Goal: Transaction & Acquisition: Purchase product/service

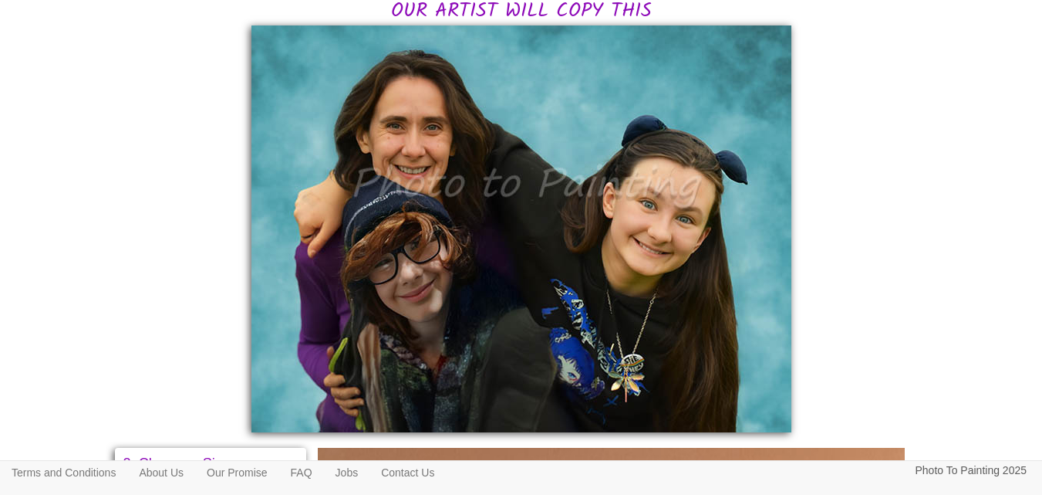
scroll to position [386, 0]
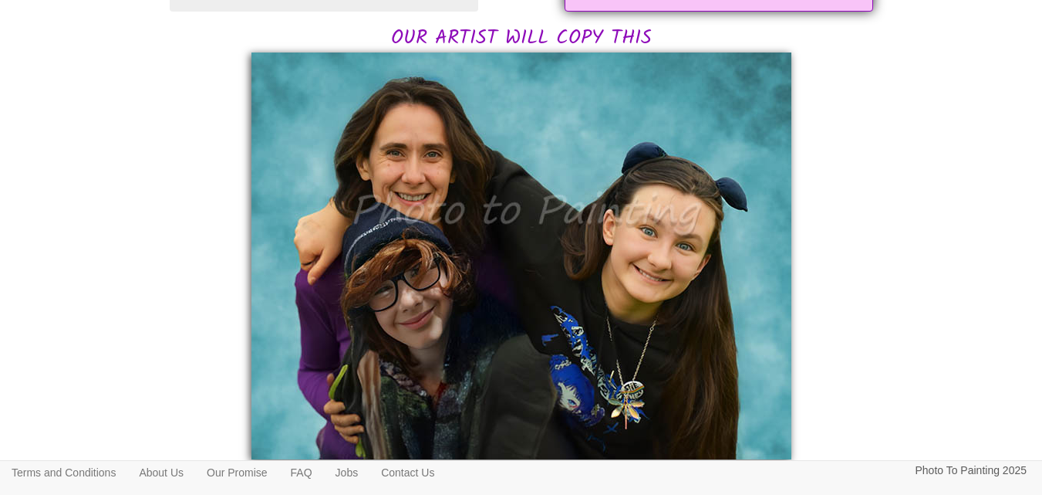
click at [421, 324] on img at bounding box center [522, 255] width 540 height 407
drag, startPoint x: 420, startPoint y: 326, endPoint x: 424, endPoint y: 315, distance: 11.5
drag, startPoint x: 424, startPoint y: 315, endPoint x: 385, endPoint y: 274, distance: 56.2
click at [385, 274] on img at bounding box center [522, 255] width 540 height 407
click at [589, 216] on img at bounding box center [522, 255] width 540 height 407
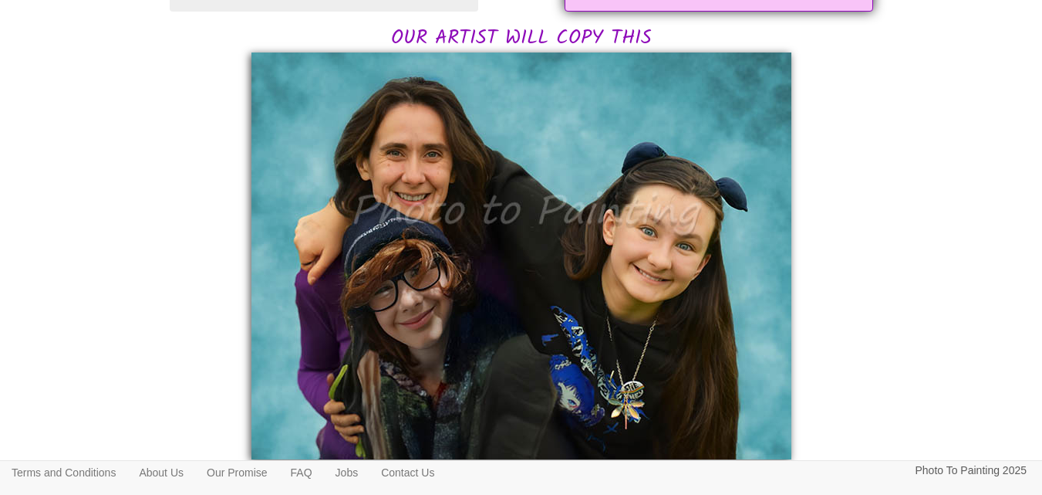
drag, startPoint x: 787, startPoint y: 52, endPoint x: 809, endPoint y: 36, distance: 27.2
click at [809, 36] on div "Have a look at your photo, and email us if you would like any changes. Choose t…" at bounding box center [522, 396] width 790 height 1276
click at [409, 314] on img at bounding box center [522, 255] width 540 height 407
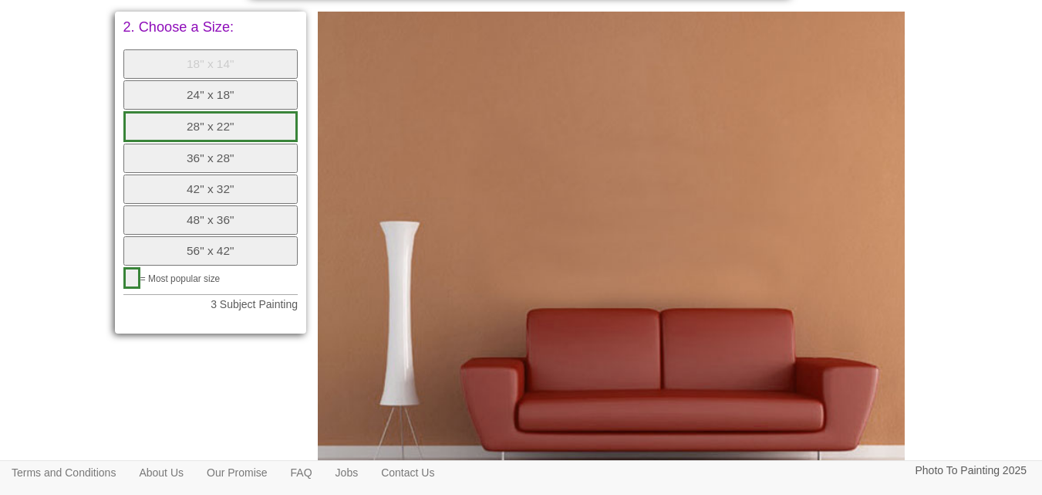
scroll to position [831, 0]
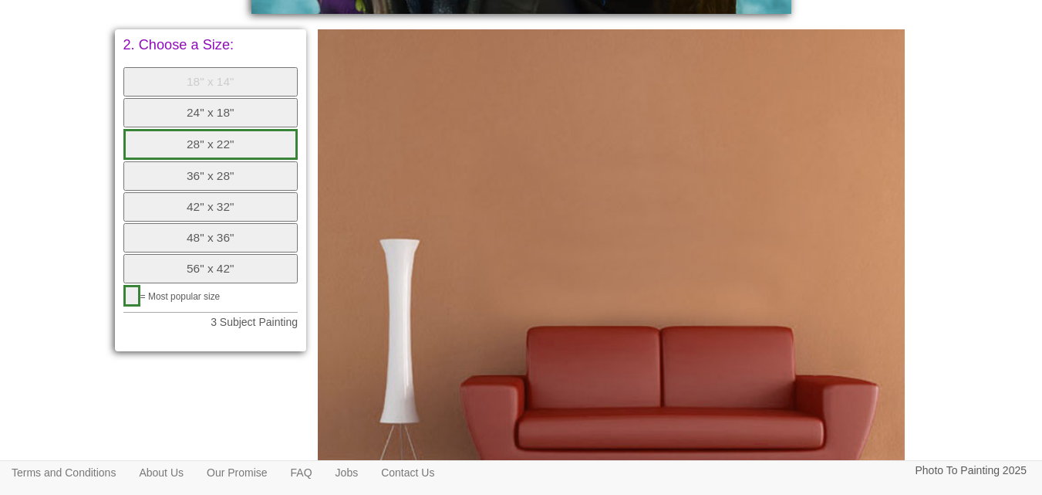
click at [206, 149] on button "28" x 22"" at bounding box center [210, 144] width 175 height 31
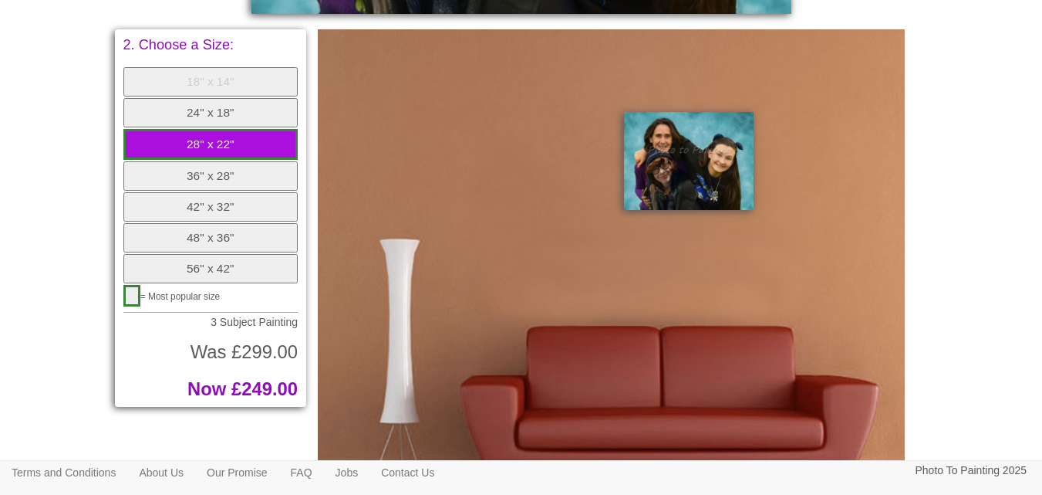
click at [201, 180] on button "36" x 28"" at bounding box center [210, 175] width 175 height 29
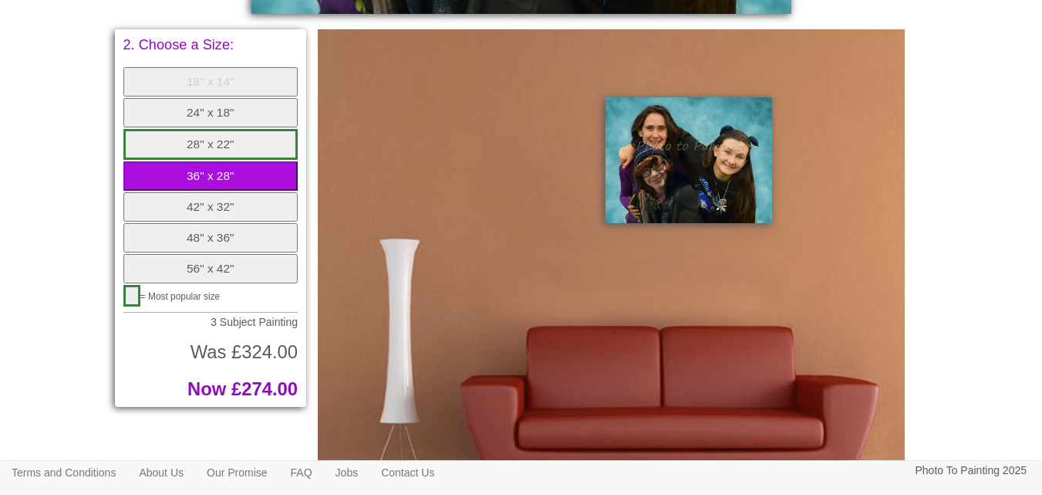
click at [201, 147] on button "28" x 22"" at bounding box center [210, 144] width 175 height 31
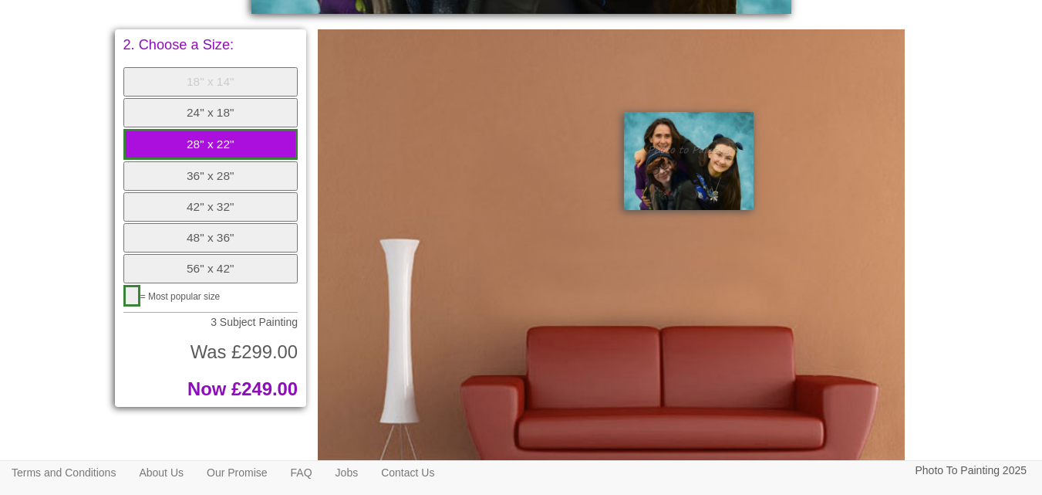
click at [187, 110] on button "24" x 18"" at bounding box center [210, 112] width 175 height 29
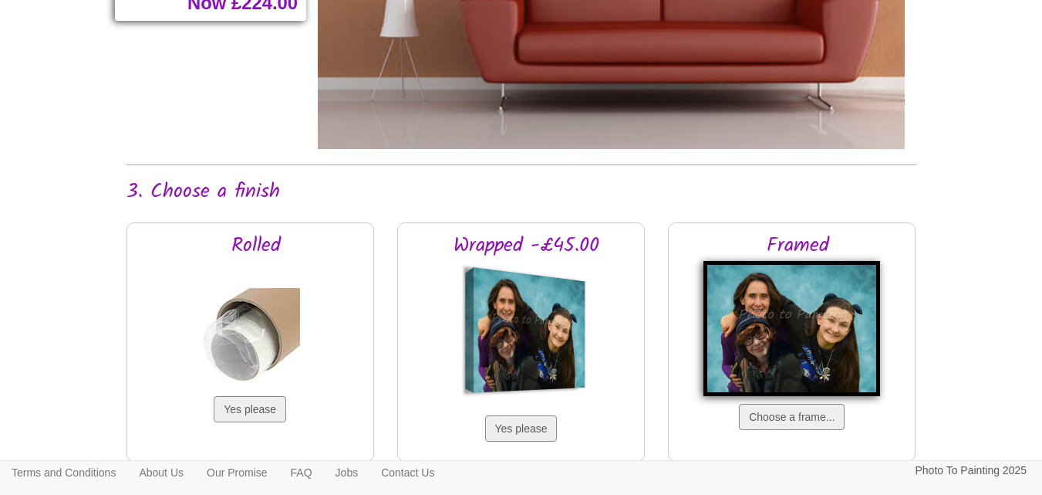
scroll to position [1294, 0]
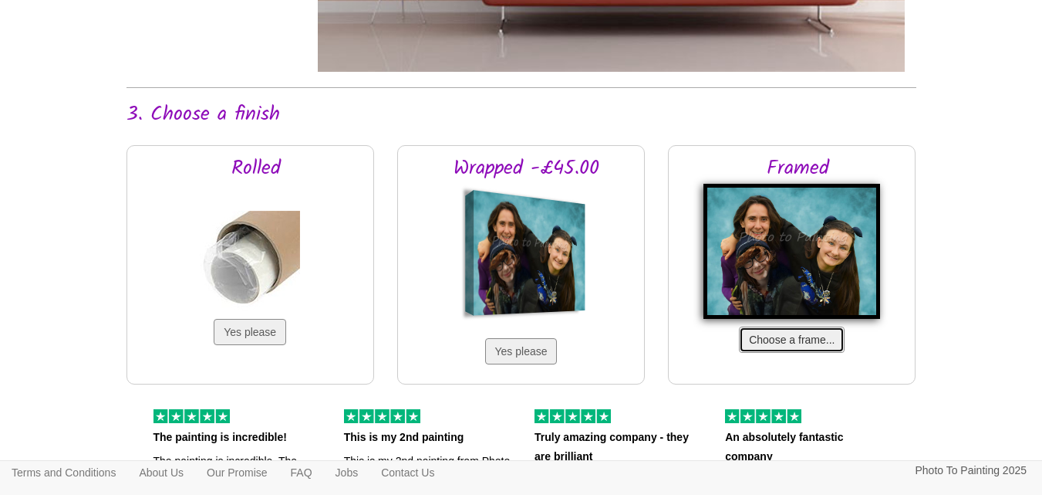
click at [775, 338] on button "Choose a frame..." at bounding box center [792, 339] width 106 height 26
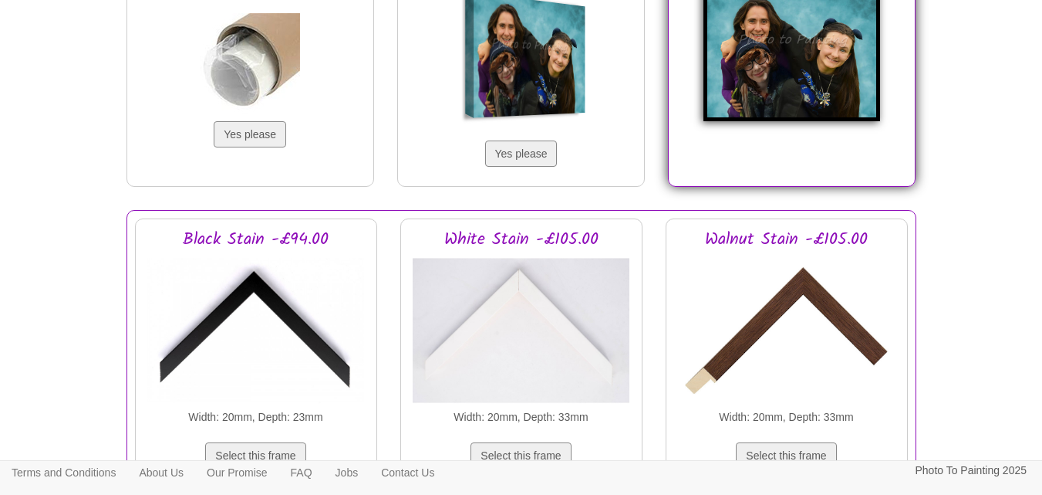
scroll to position [1525, 0]
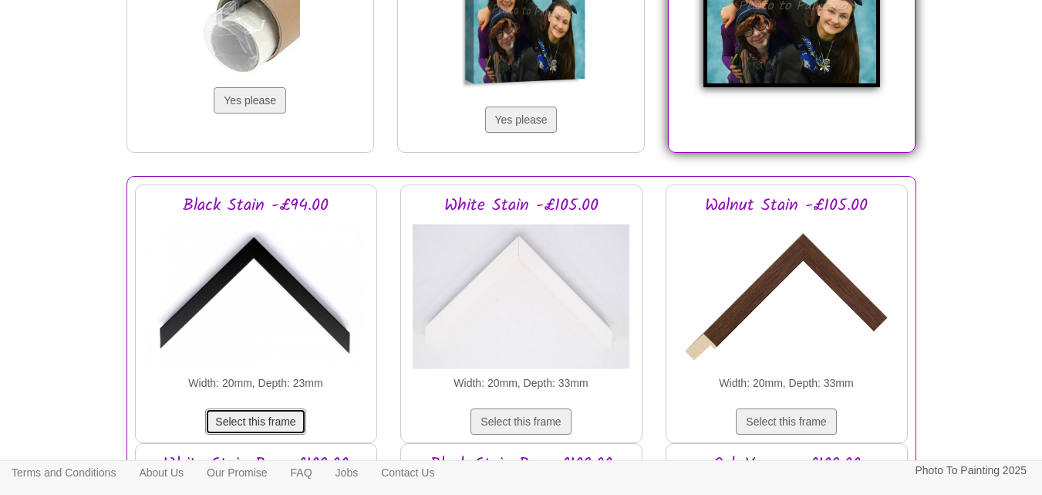
click at [261, 425] on button "Select this frame" at bounding box center [255, 421] width 100 height 26
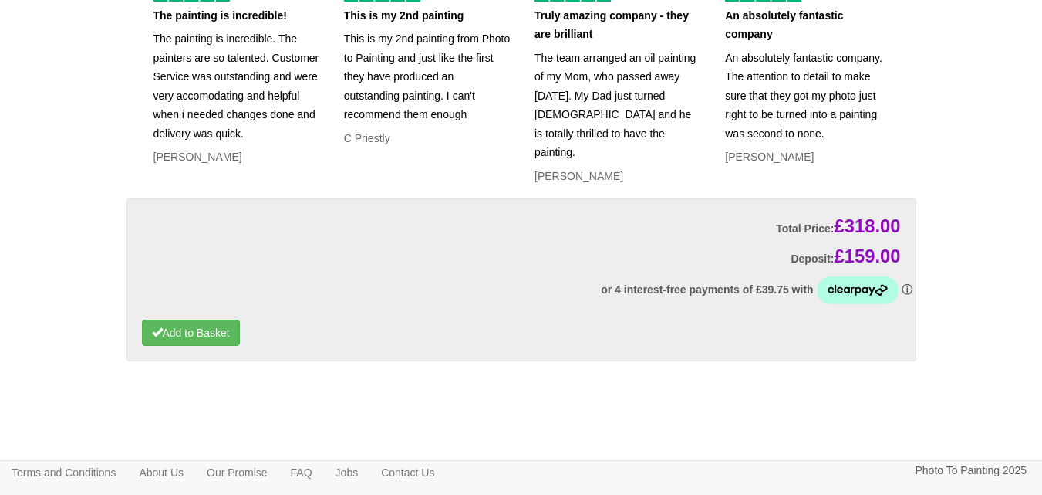
scroll to position [3360, 0]
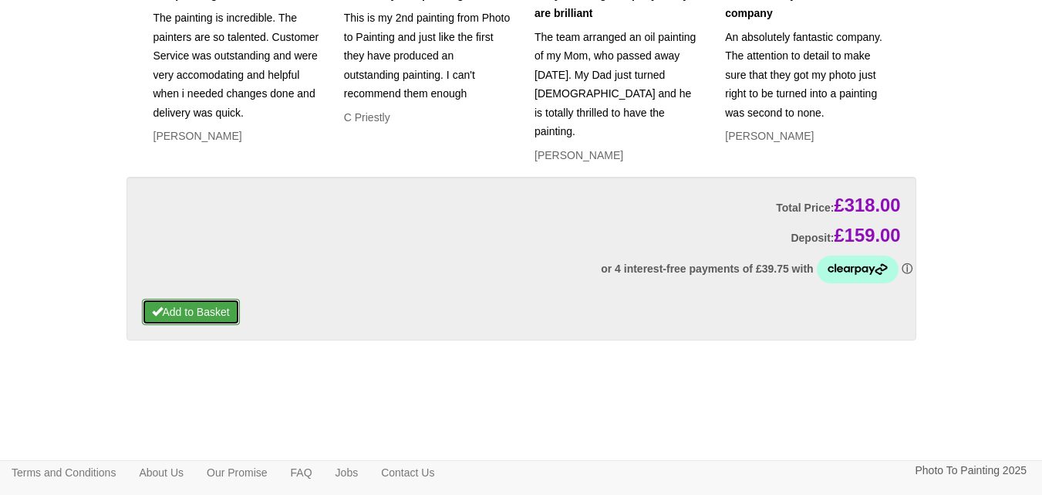
click at [211, 310] on button "Add to Basket" at bounding box center [191, 312] width 98 height 26
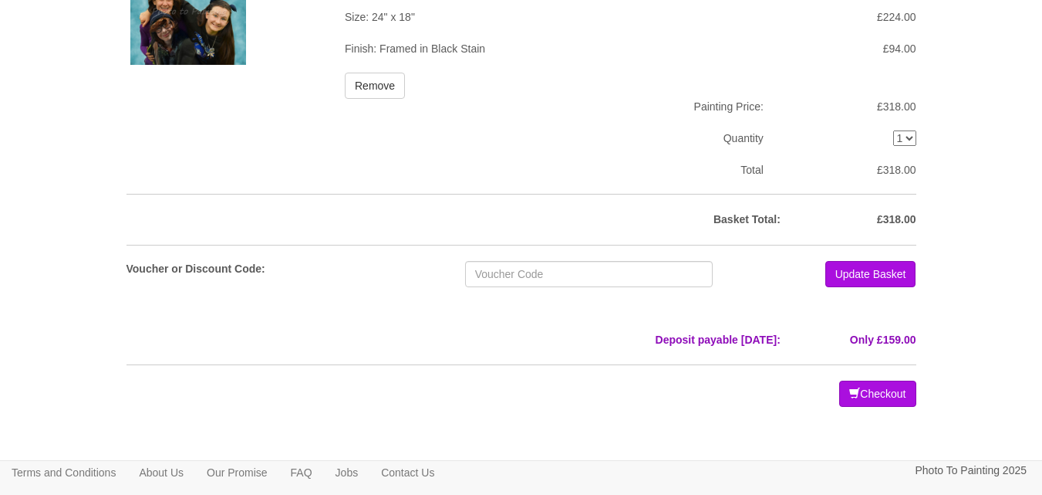
scroll to position [207, 0]
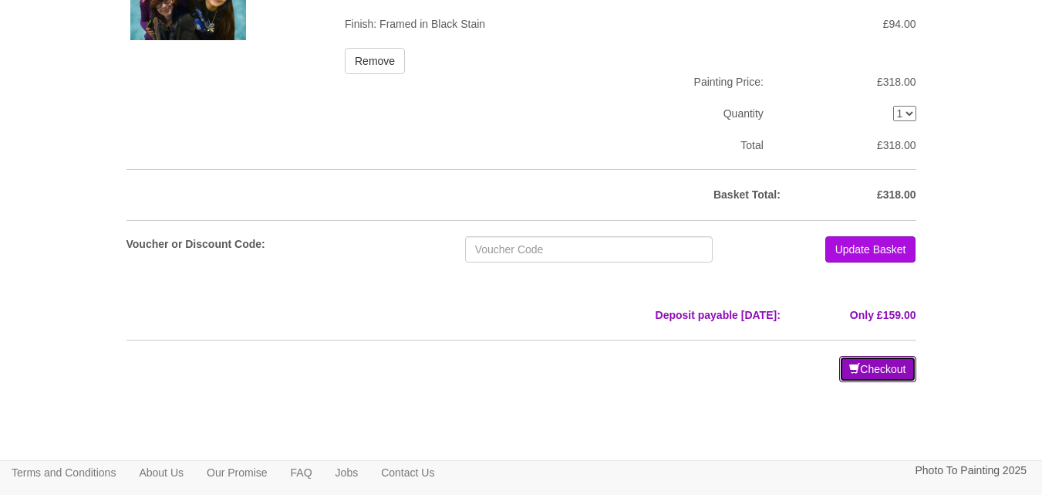
click at [878, 371] on button "Checkout" at bounding box center [877, 369] width 76 height 26
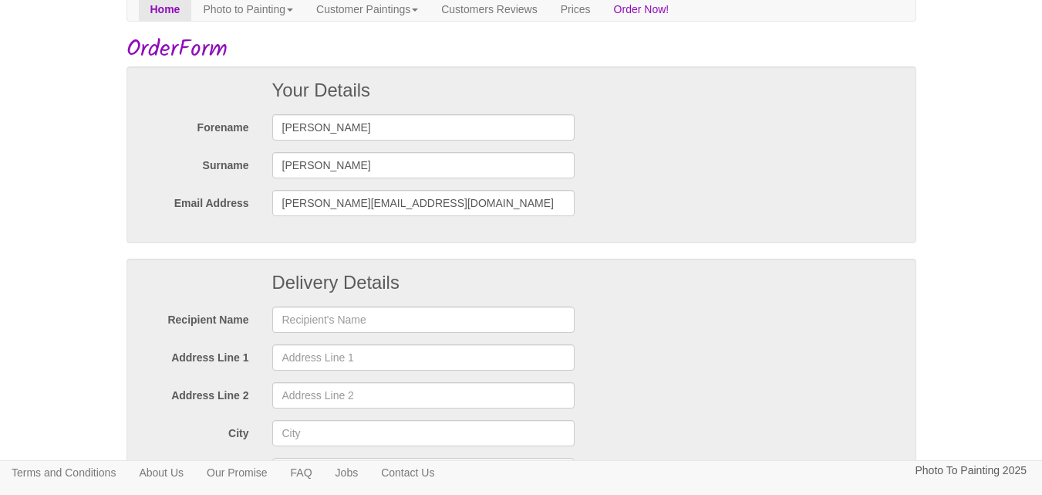
scroll to position [154, 0]
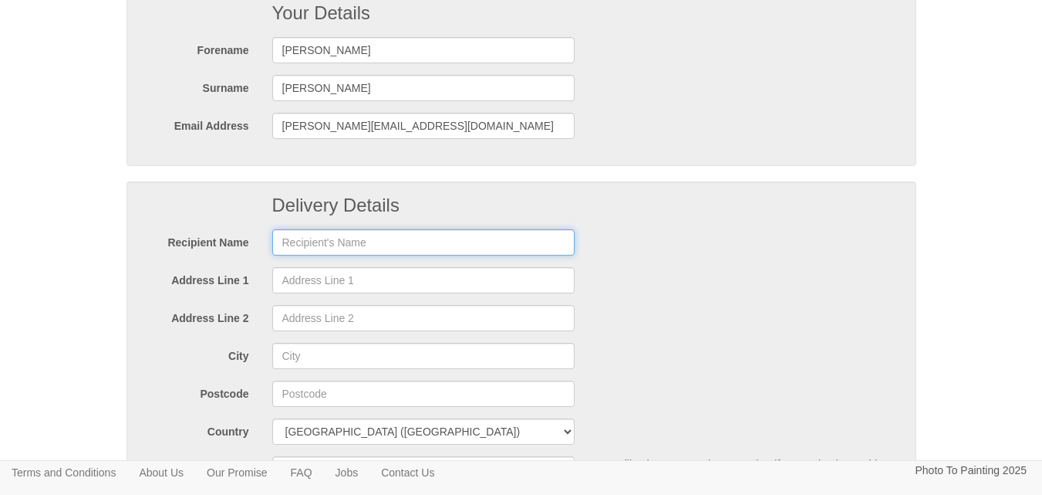
click at [293, 239] on input "text" at bounding box center [423, 242] width 303 height 26
type input "[PERSON_NAME]"
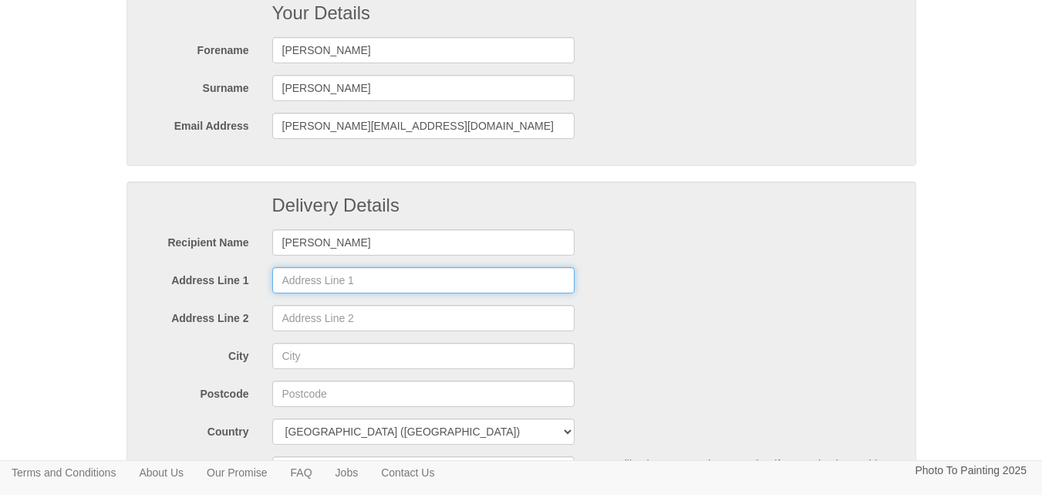
type input "The Willows"
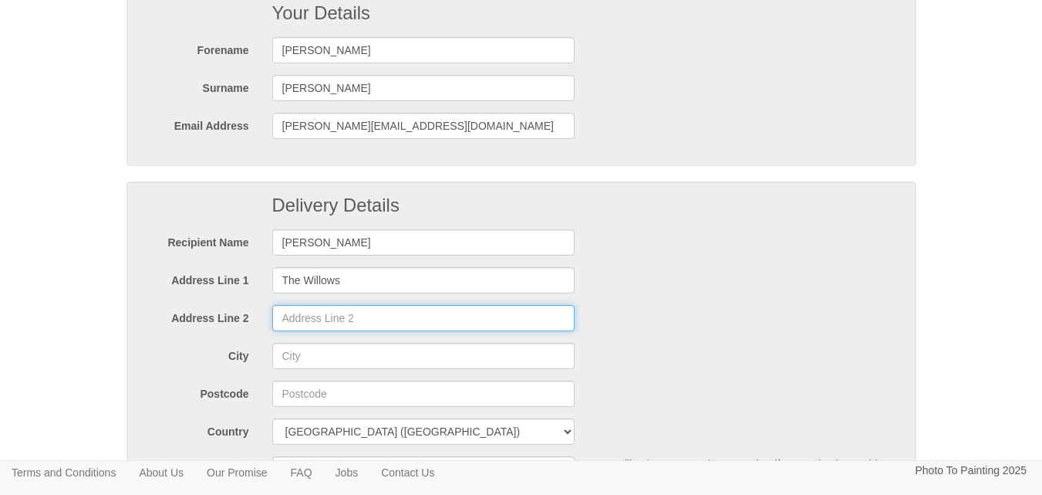
type input "Maypole Lane"
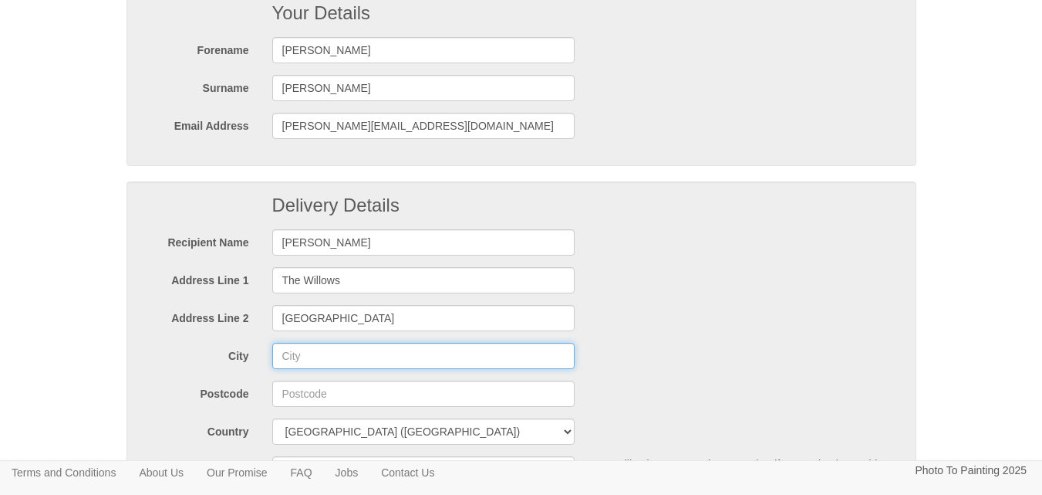
type input "Hoath, Canterbury"
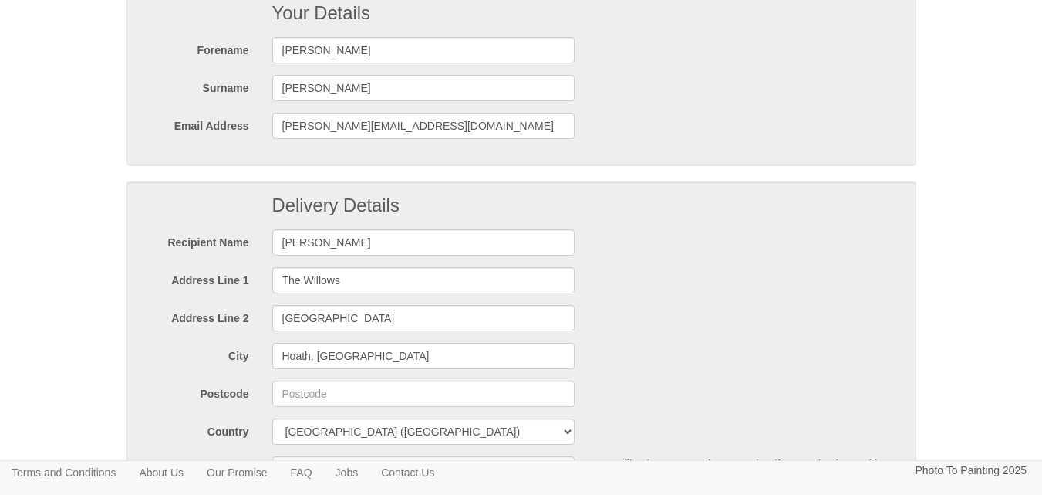
type input "CT3 4LL"
type input "07394904945"
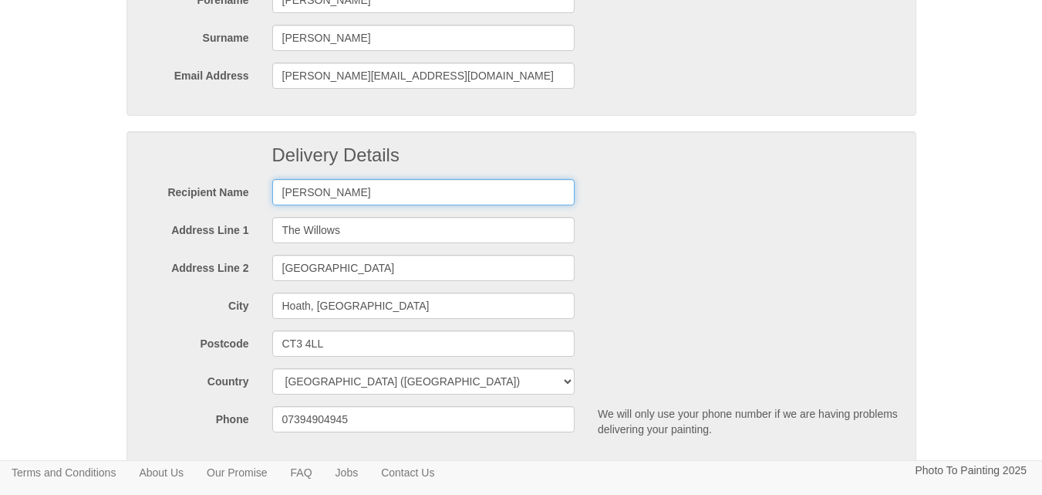
scroll to position [231, 0]
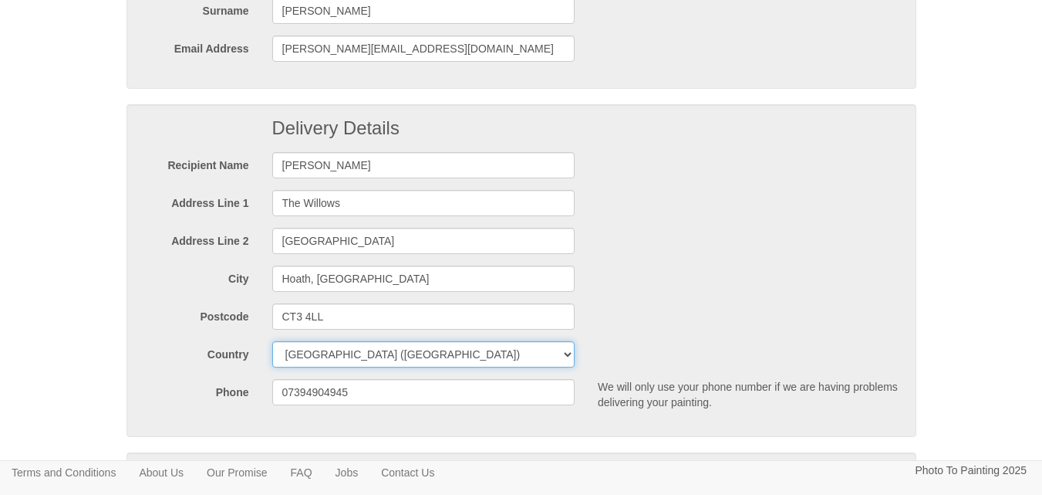
click at [567, 353] on select "United Kingdom (Mainland) United Kingdom (Mainland) United Kingdom (Northern Ir…" at bounding box center [423, 354] width 303 height 26
click at [272, 341] on select "United Kingdom (Mainland) United Kingdom (Mainland) United Kingdom (Northern Ir…" at bounding box center [423, 354] width 303 height 26
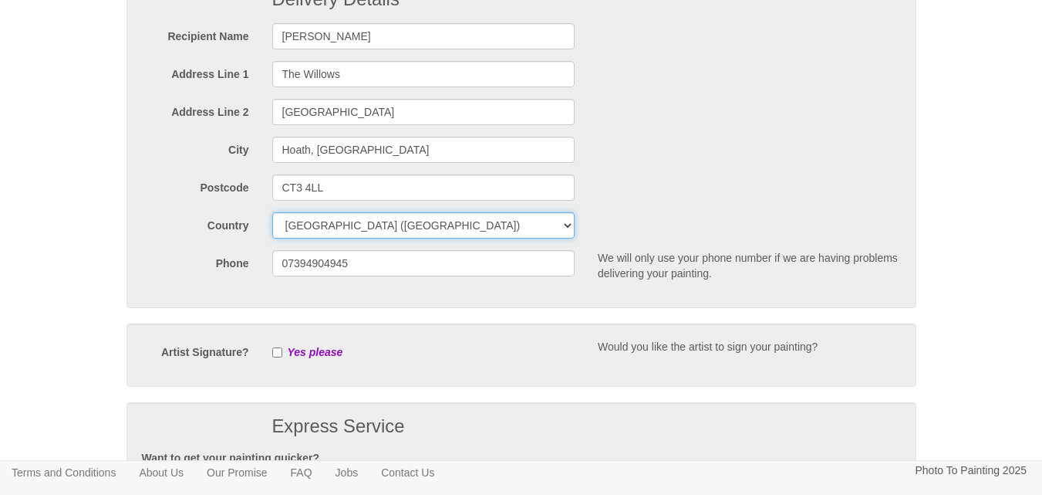
scroll to position [386, 0]
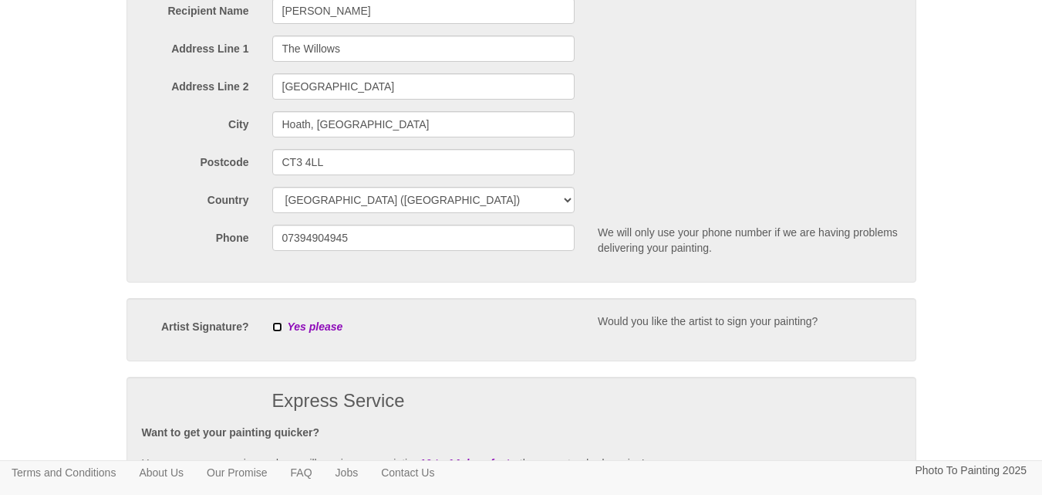
click at [276, 323] on input "checkbox" at bounding box center [277, 327] width 10 height 10
checkbox input "true"
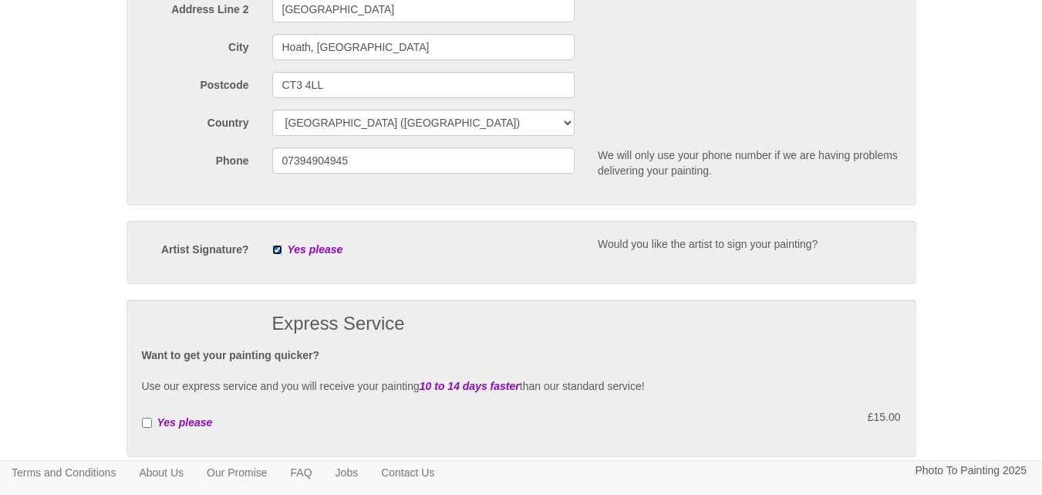
scroll to position [540, 0]
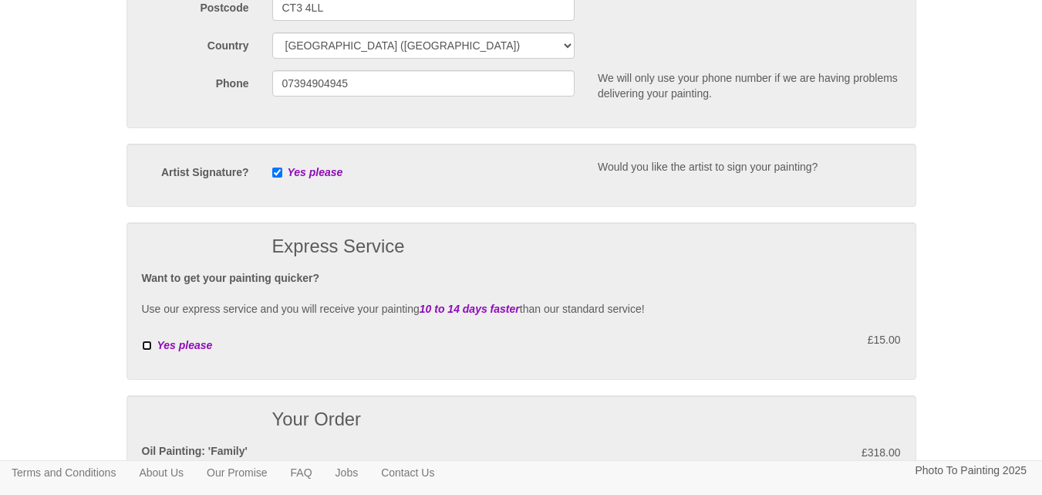
click at [147, 348] on input "checkbox" at bounding box center [147, 345] width 10 height 10
checkbox input "true"
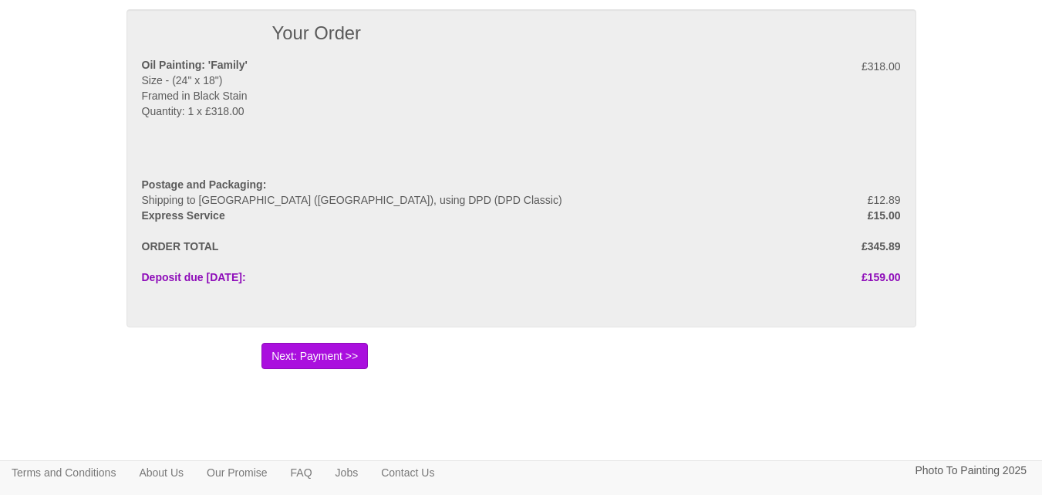
scroll to position [981, 0]
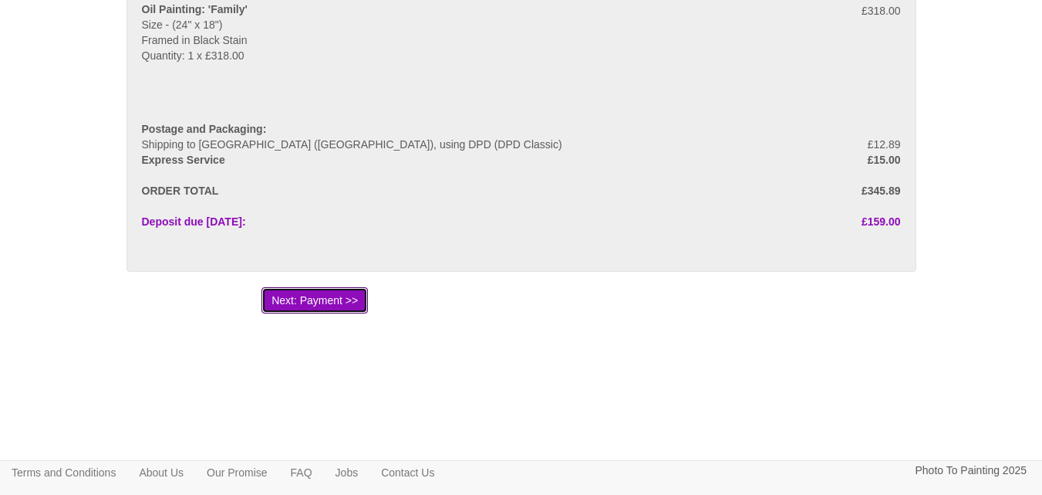
click at [309, 295] on button "Next: Payment >>" at bounding box center [315, 300] width 106 height 26
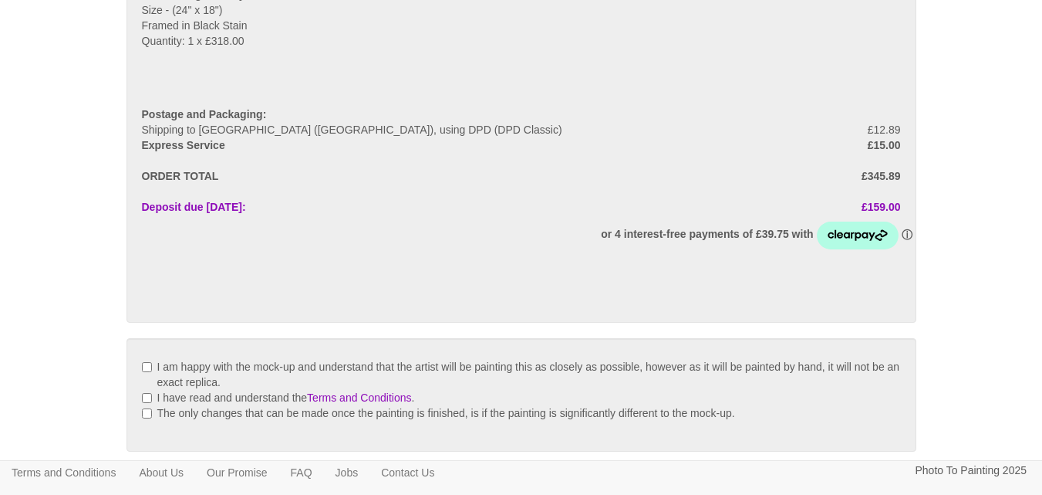
scroll to position [231, 0]
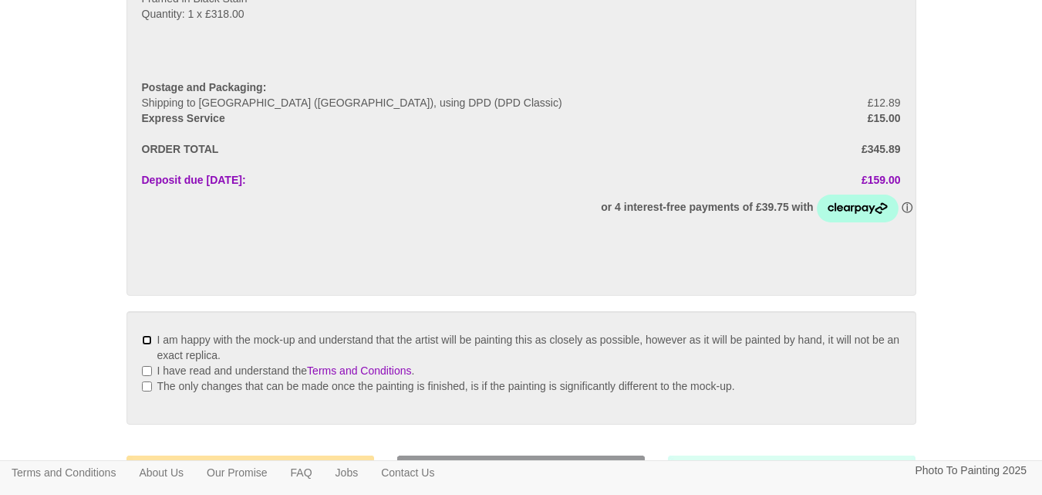
click at [145, 339] on input "I am happy with the mock-up and understand that the artist will be painting thi…" at bounding box center [147, 340] width 10 height 10
checkbox input "true"
click at [395, 371] on link "Terms and Conditions" at bounding box center [359, 370] width 104 height 12
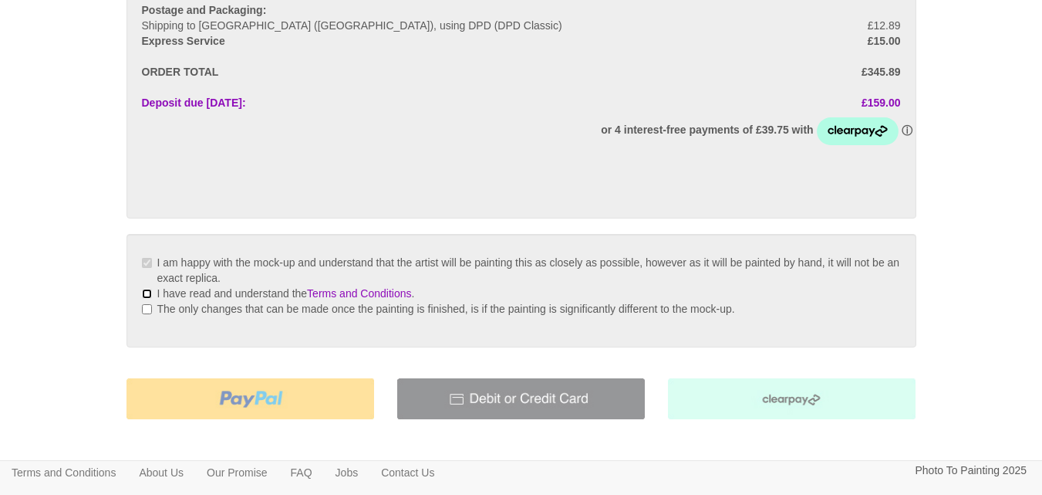
click at [147, 293] on input "I have read and understand the Terms and Conditions ." at bounding box center [147, 294] width 10 height 10
checkbox input "true"
click at [146, 309] on input "The only changes that can be made once the painting is finished, is if the pain…" at bounding box center [147, 309] width 10 height 10
checkbox input "true"
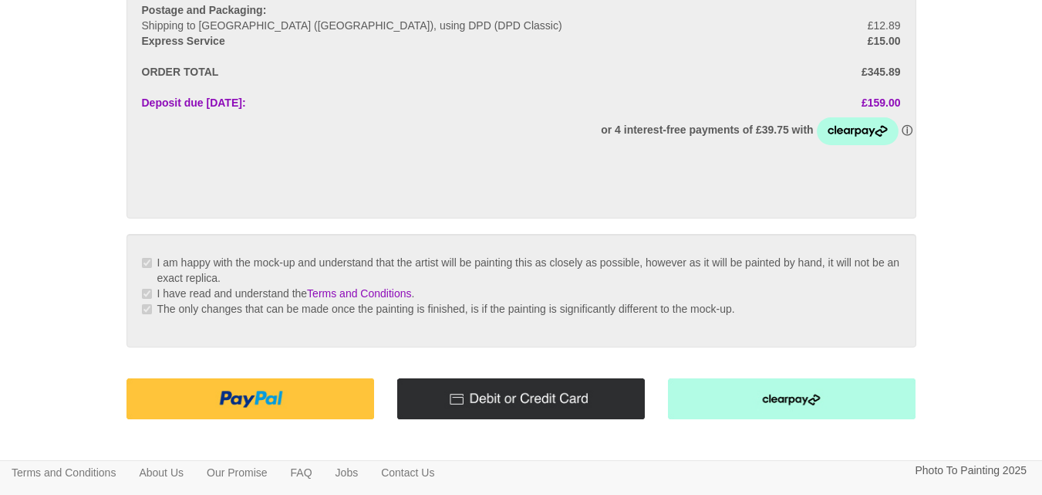
click at [521, 401] on img at bounding box center [521, 398] width 248 height 41
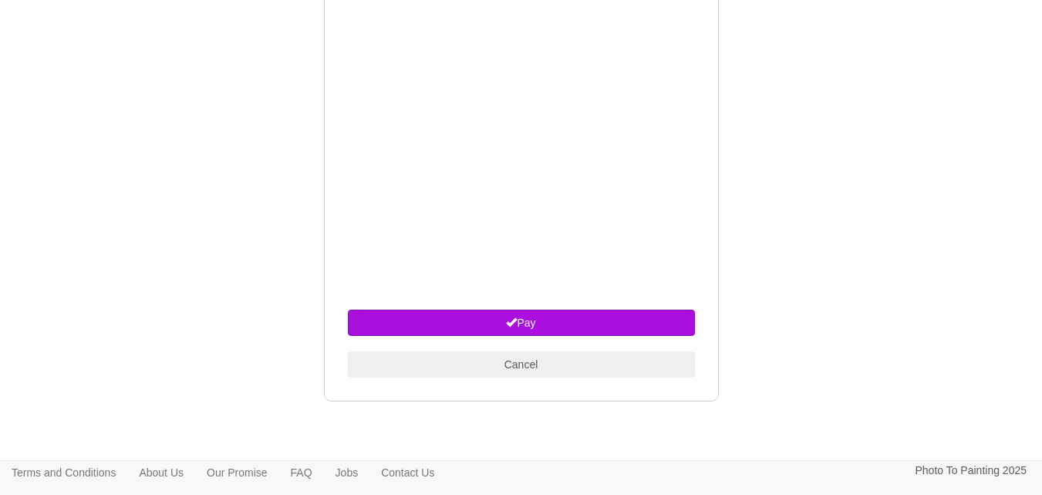
scroll to position [1003, 0]
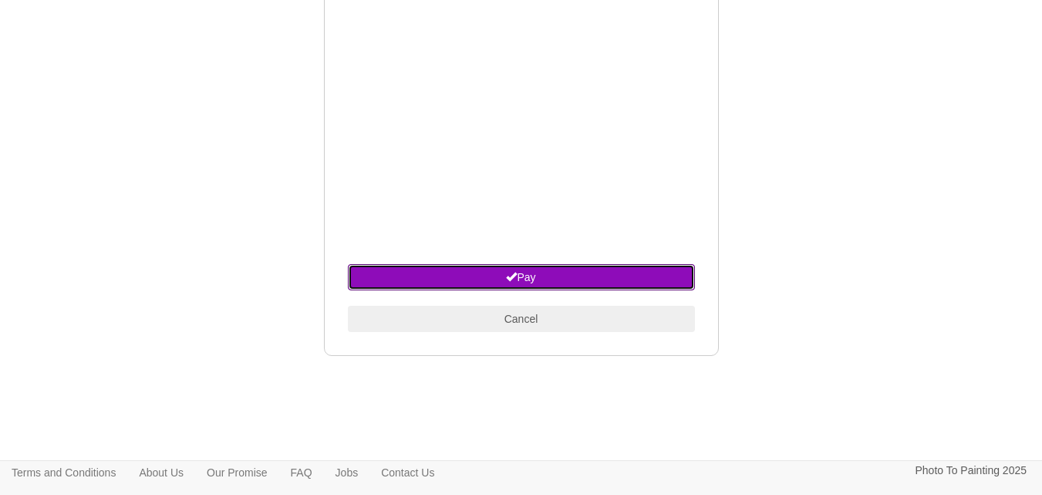
click at [520, 275] on button "Pay" at bounding box center [521, 277] width 347 height 26
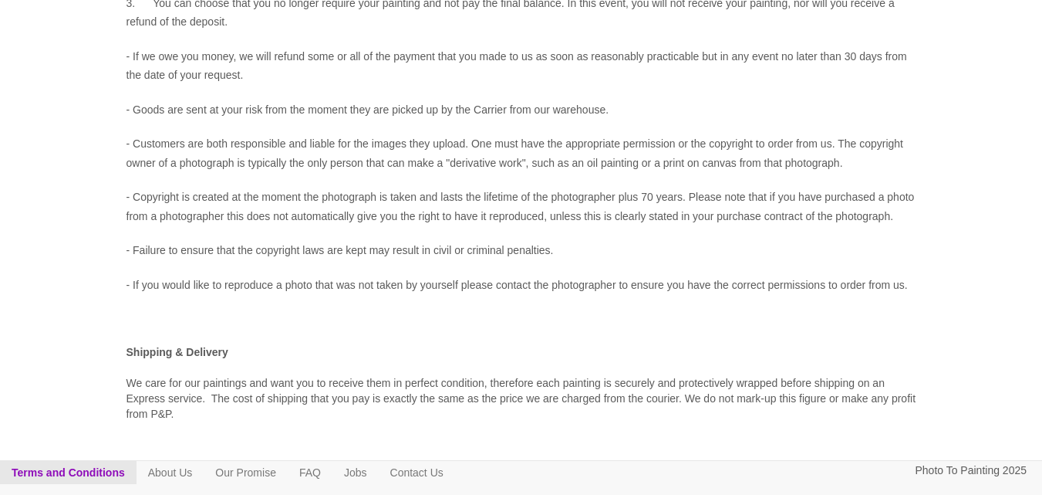
scroll to position [414, 0]
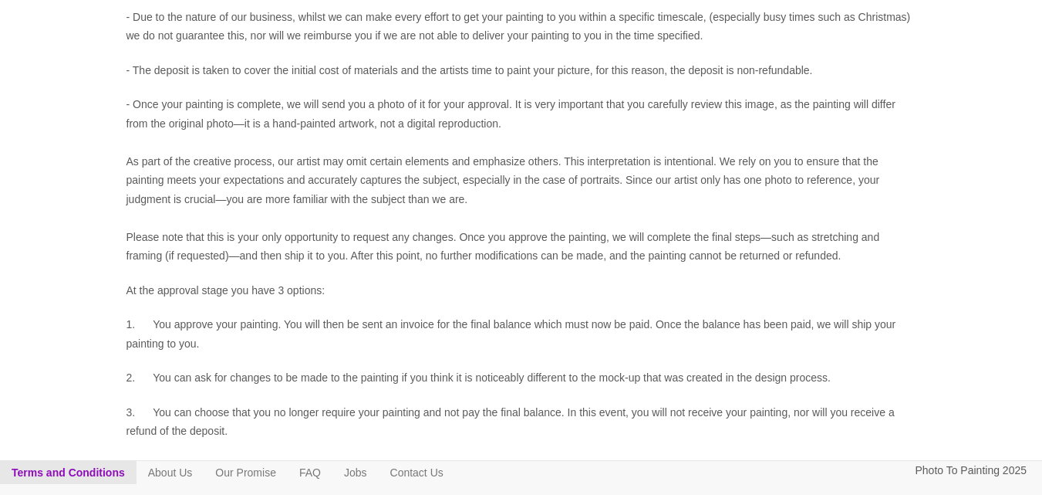
drag, startPoint x: 310, startPoint y: 15, endPoint x: 859, endPoint y: 90, distance: 553.6
click at [859, 90] on dd "- We shall accept your order on the website, and send to you an e-mail confirma…" at bounding box center [522, 302] width 790 height 871
click at [886, 80] on p "- The deposit is taken to cover the initial cost of materials and the artists t…" at bounding box center [522, 70] width 790 height 19
drag, startPoint x: 876, startPoint y: 100, endPoint x: 859, endPoint y: 102, distance: 17.9
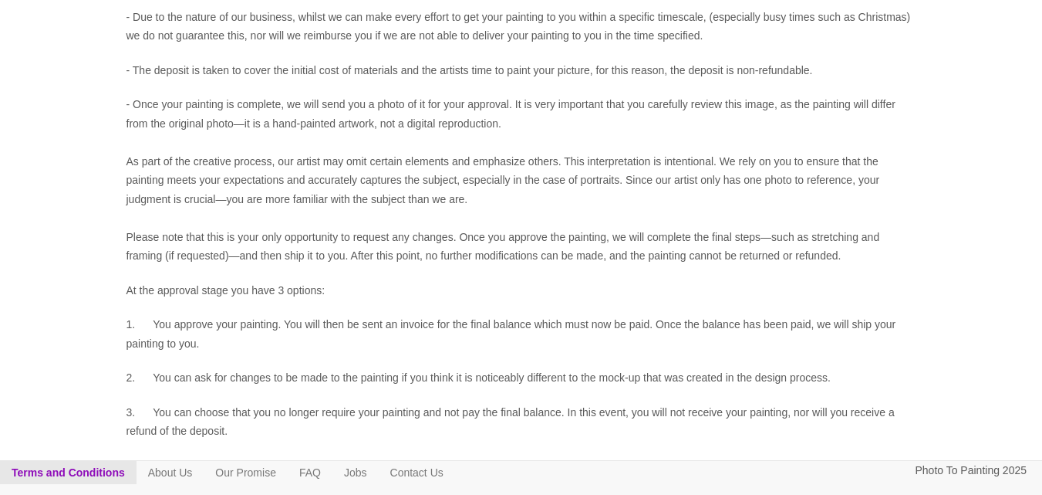
click at [859, 80] on p "- The deposit is taken to cover the initial cost of materials and the artists t…" at bounding box center [522, 70] width 790 height 19
click at [874, 80] on p "- The deposit is taken to cover the initial cost of materials and the artists t…" at bounding box center [522, 70] width 790 height 19
